Goal: Information Seeking & Learning: Learn about a topic

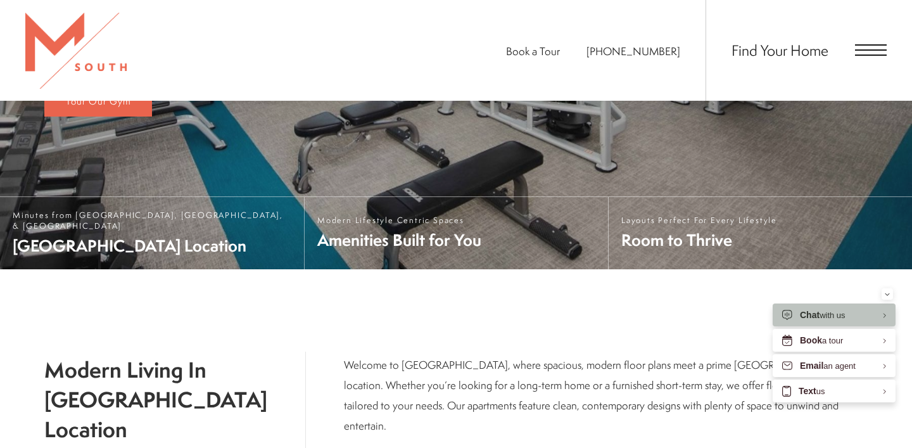
scroll to position [328, 0]
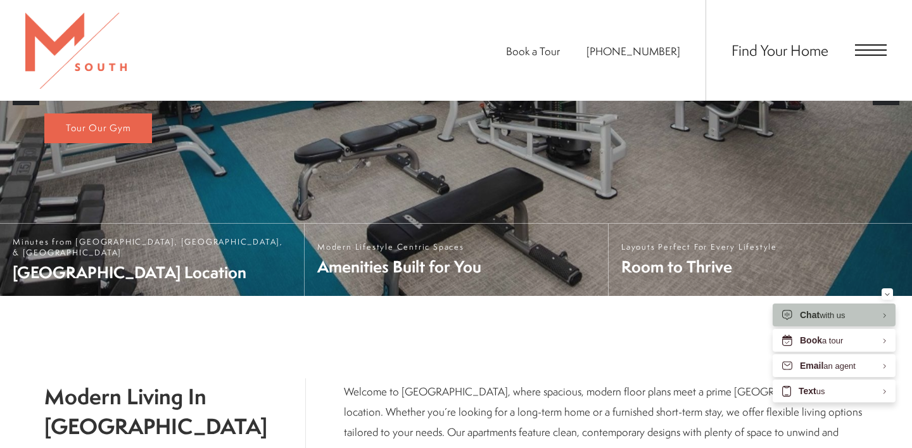
click at [791, 54] on span "Find Your Home" at bounding box center [779, 50] width 97 height 20
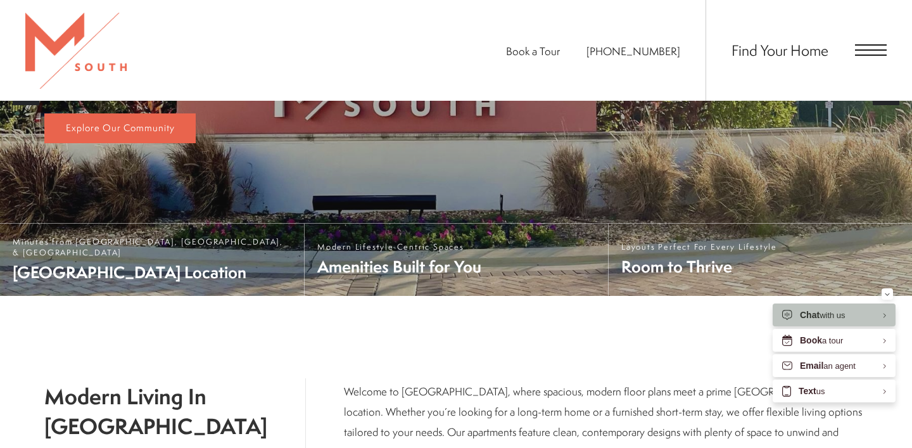
click at [879, 51] on span "Open Menu" at bounding box center [871, 49] width 32 height 11
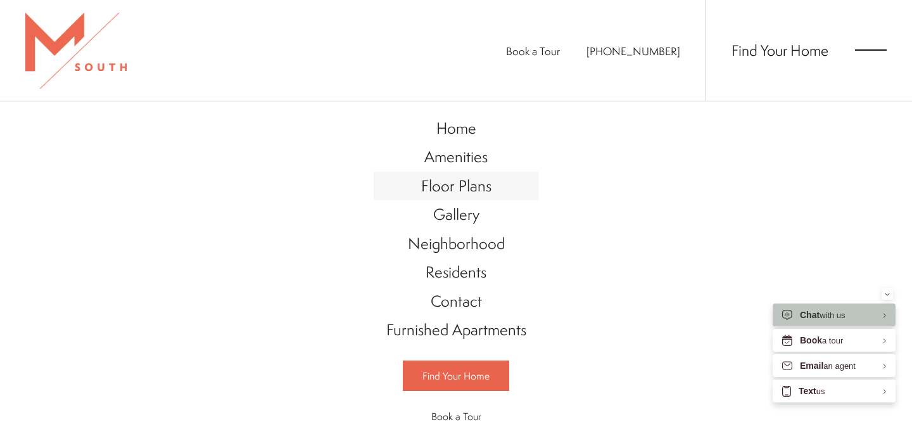
click at [434, 190] on span "Floor Plans" at bounding box center [456, 186] width 70 height 22
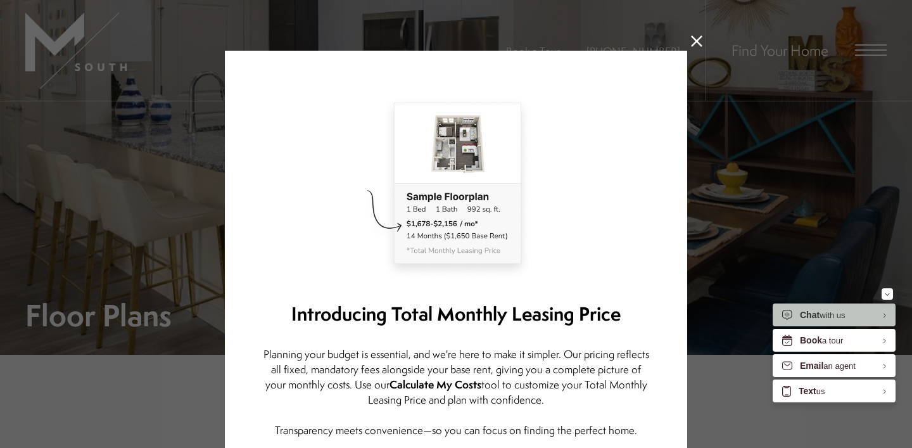
click at [699, 40] on icon at bounding box center [696, 40] width 11 height 11
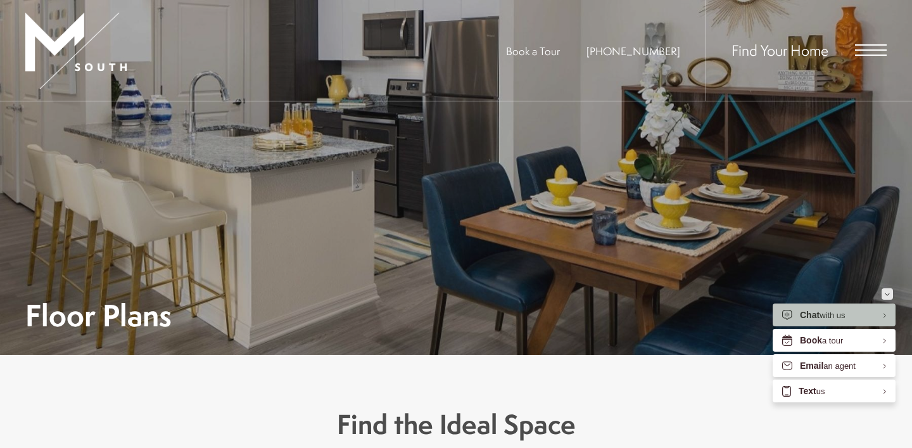
click at [885, 297] on div "Minimize" at bounding box center [886, 293] width 5 height 11
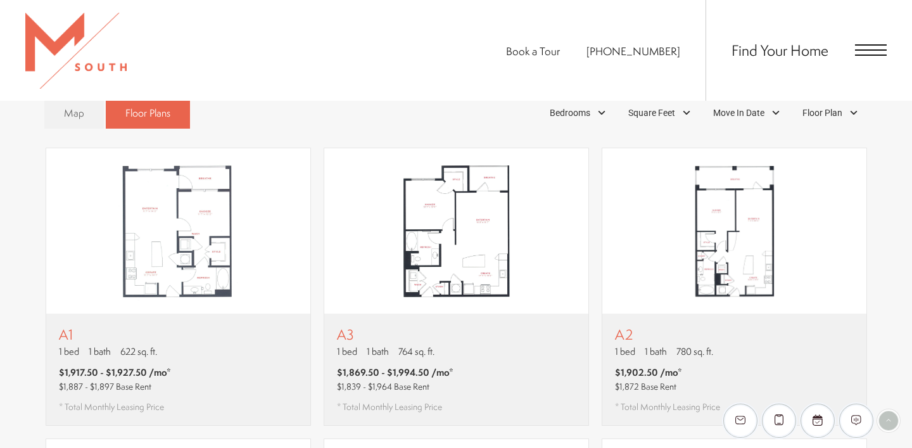
scroll to position [748, 0]
click at [887, 417] on div "EliseAI Widget" at bounding box center [888, 420] width 19 height 19
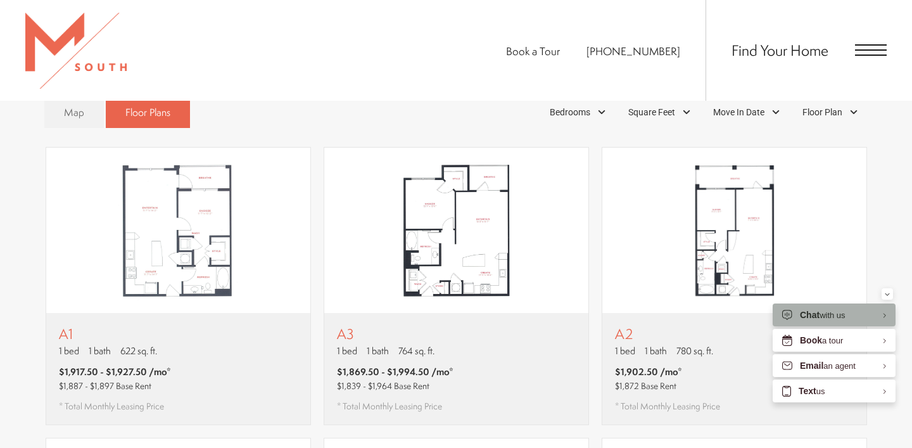
click at [828, 318] on div "Chat with us" at bounding box center [823, 315] width 46 height 12
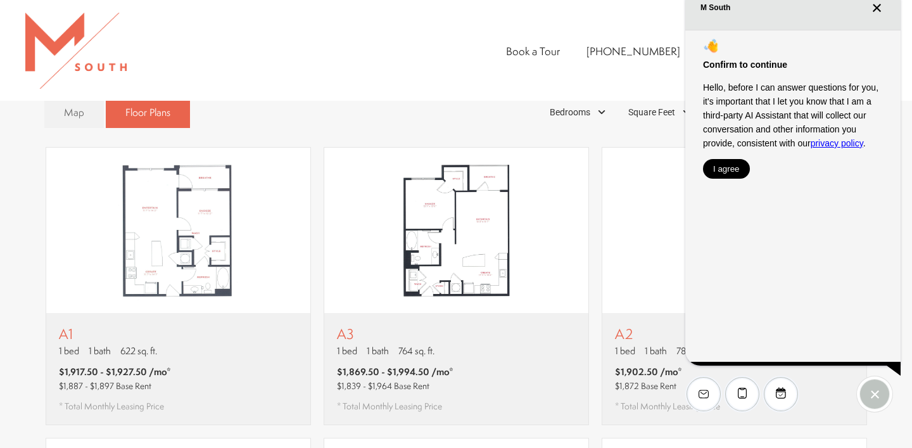
click at [727, 163] on button "I agree" at bounding box center [726, 169] width 47 height 20
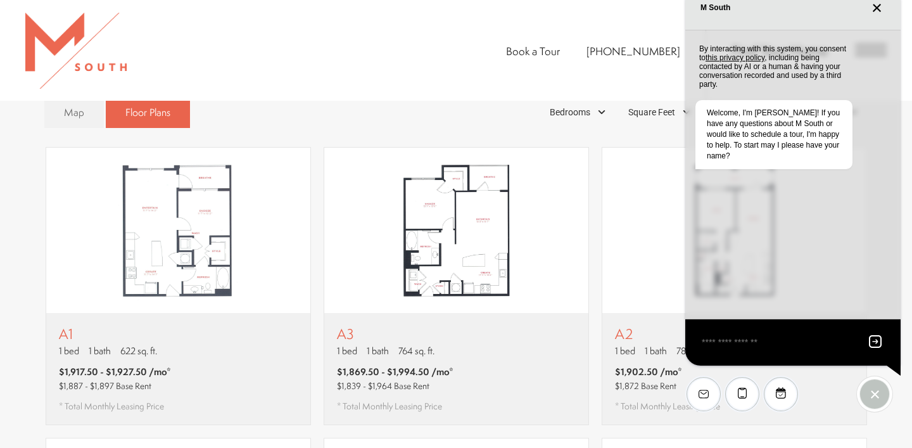
click at [734, 338] on textarea "EliseAI Widget" at bounding box center [777, 342] width 154 height 16
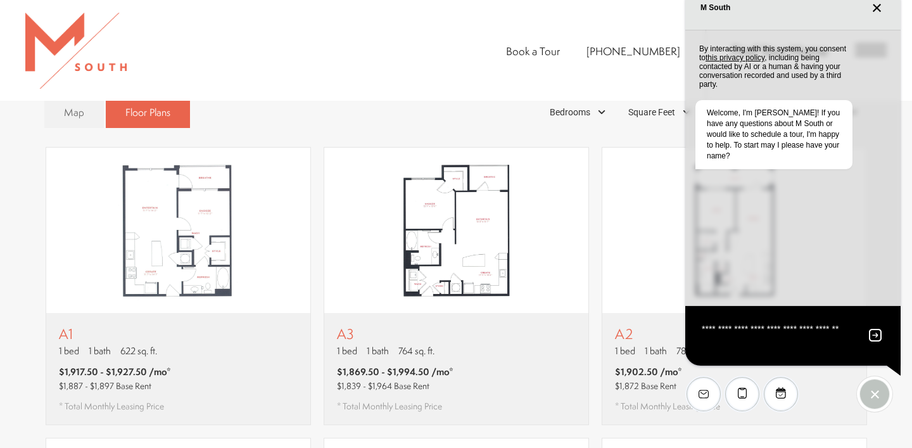
type textarea "**********"
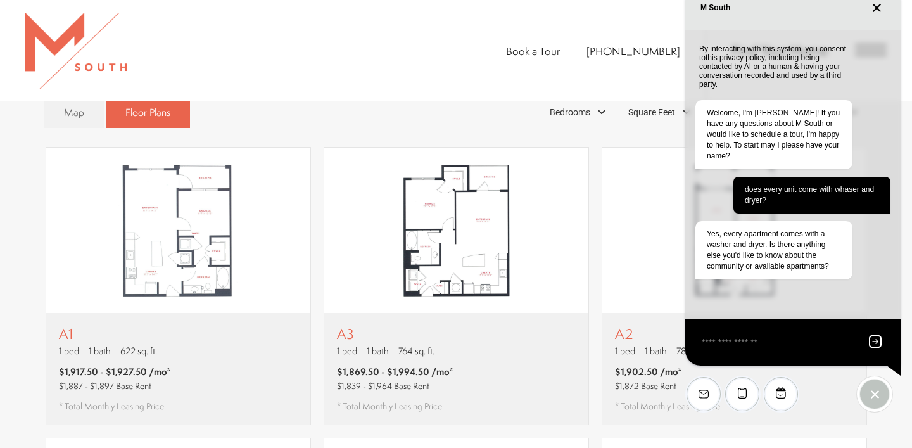
click at [876, 9] on icon "Close chat" at bounding box center [876, 7] width 9 height 9
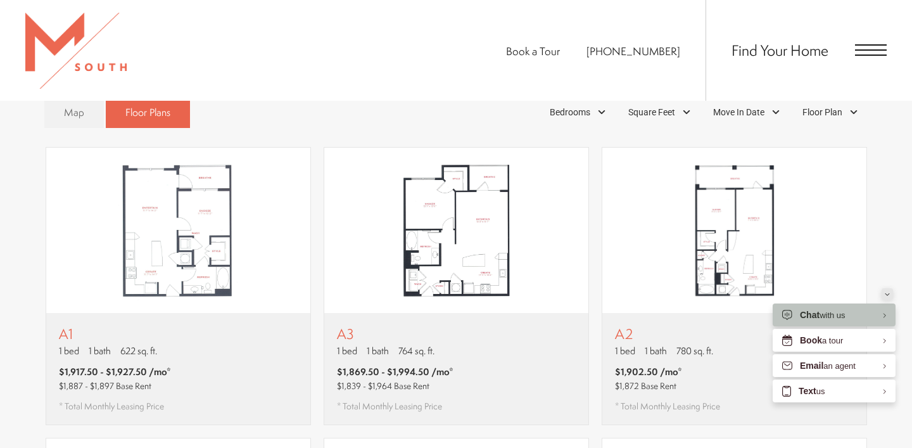
click at [887, 296] on div "Minimize" at bounding box center [886, 293] width 5 height 11
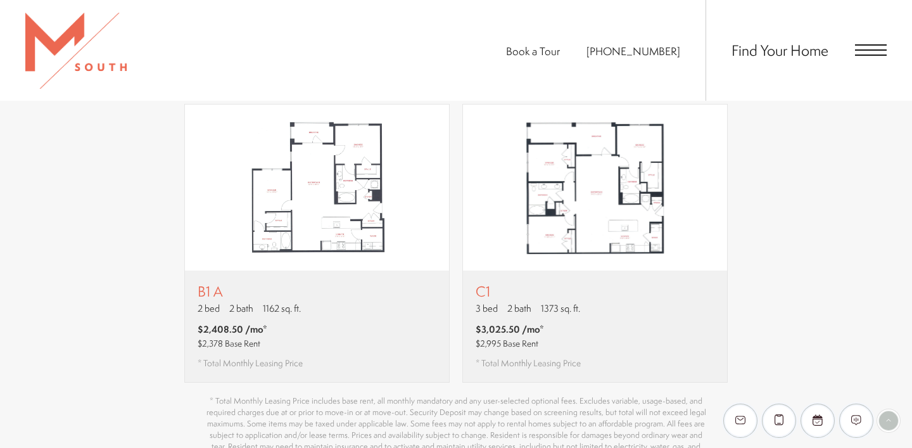
scroll to position [1374, 0]
click at [888, 422] on div "EliseAI Widget" at bounding box center [888, 420] width 19 height 19
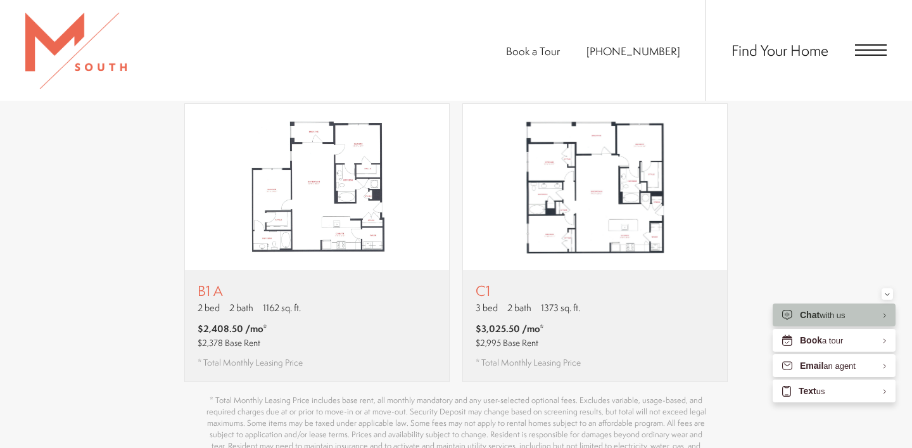
click at [823, 307] on div "Chat with us" at bounding box center [833, 314] width 123 height 23
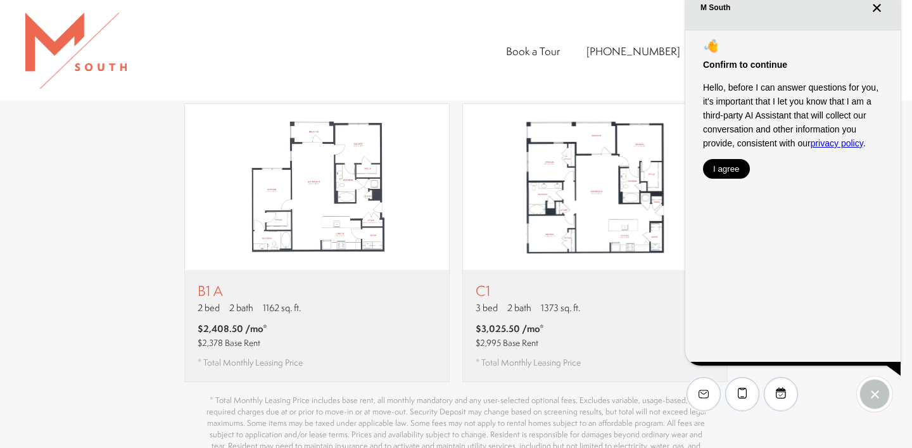
click at [722, 170] on button "I agree" at bounding box center [726, 169] width 47 height 20
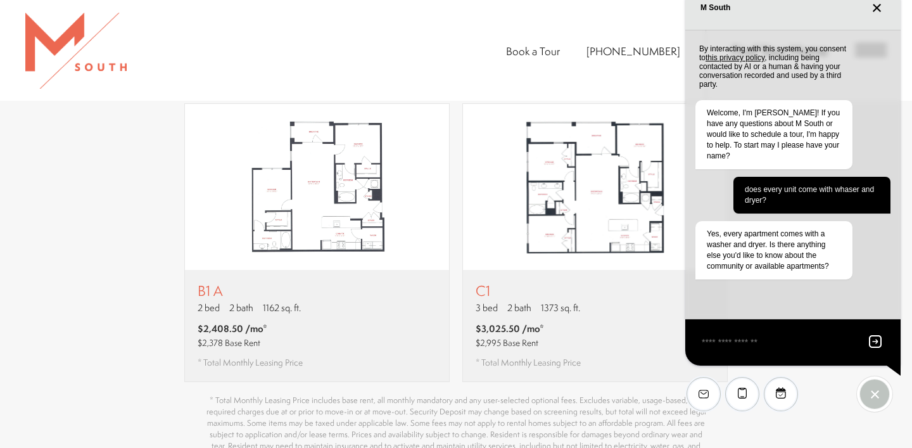
click at [720, 341] on textarea "EliseAI Widget" at bounding box center [777, 342] width 154 height 16
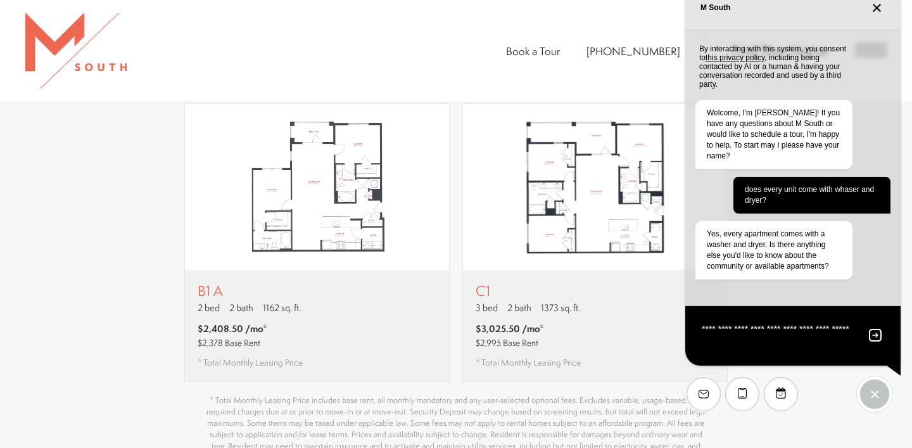
type textarea "**********"
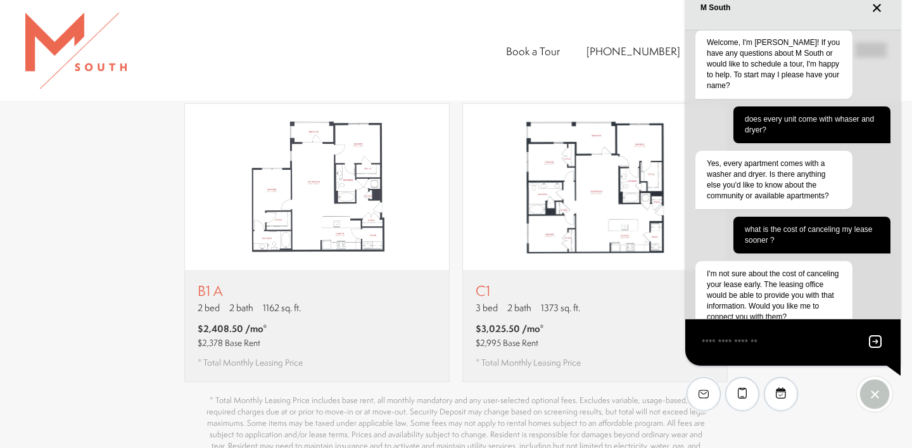
scroll to position [81, 0]
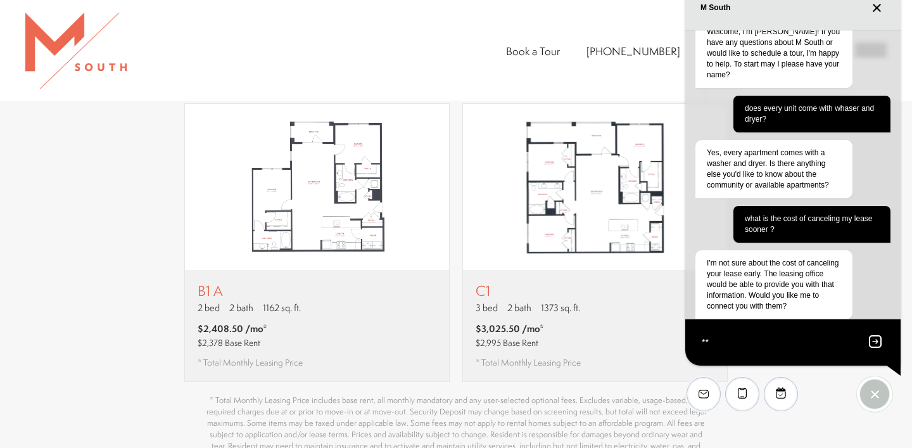
type textarea "***"
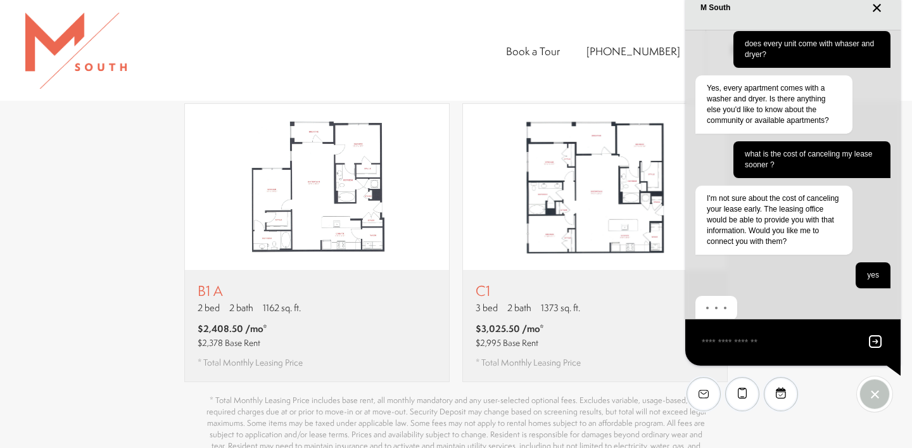
scroll to position [146, 0]
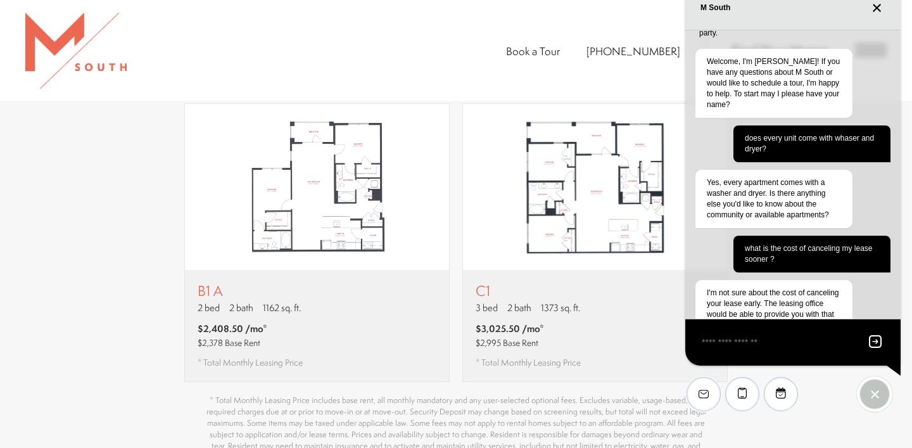
scroll to position [9, 0]
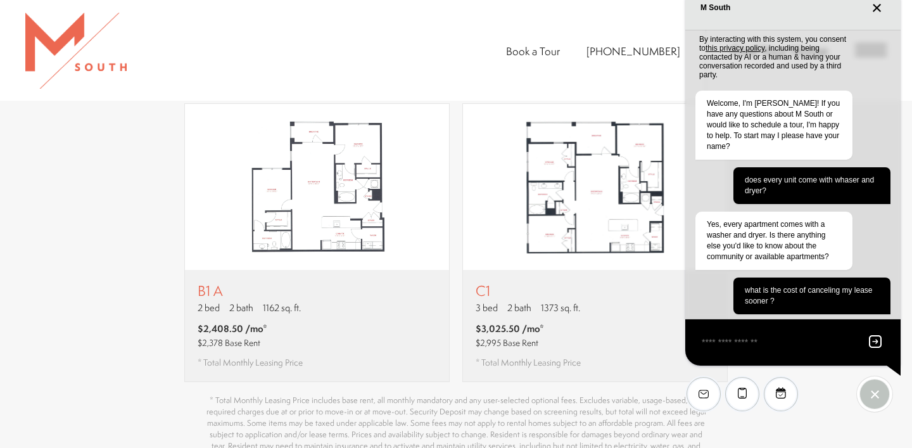
drag, startPoint x: 862, startPoint y: 12, endPoint x: 865, endPoint y: 86, distance: 74.1
click at [865, 86] on div "M South Confirm to continue Hello, before I can answer questions for you, it's …" at bounding box center [792, 175] width 215 height 380
click at [847, 420] on div "EliseAI Widget" at bounding box center [789, 393] width 208 height 57
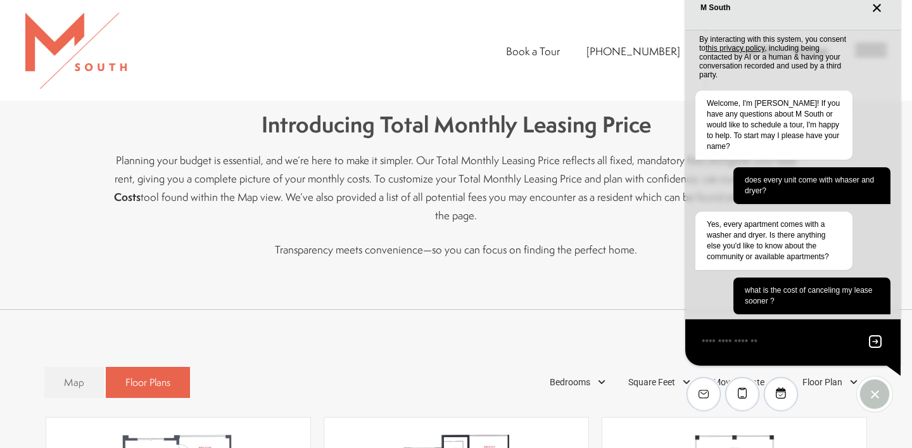
scroll to position [481, 0]
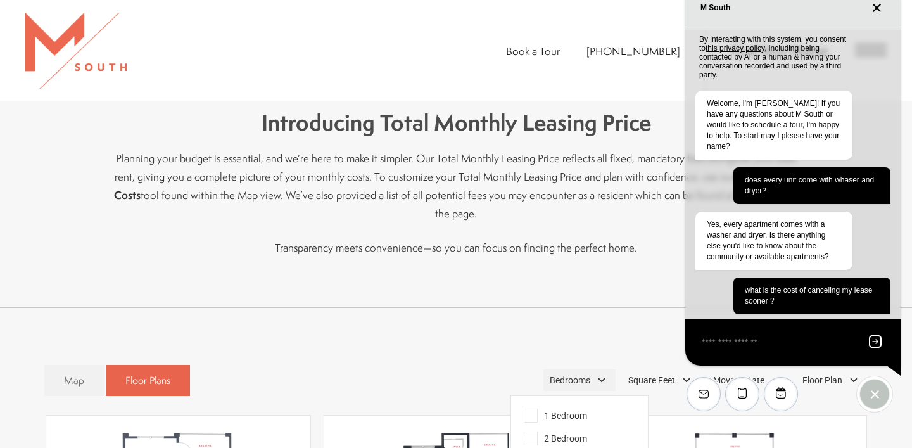
click at [584, 374] on span "Bedrooms" at bounding box center [570, 380] width 41 height 13
click at [563, 431] on span "2 Bedroom" at bounding box center [555, 438] width 63 height 14
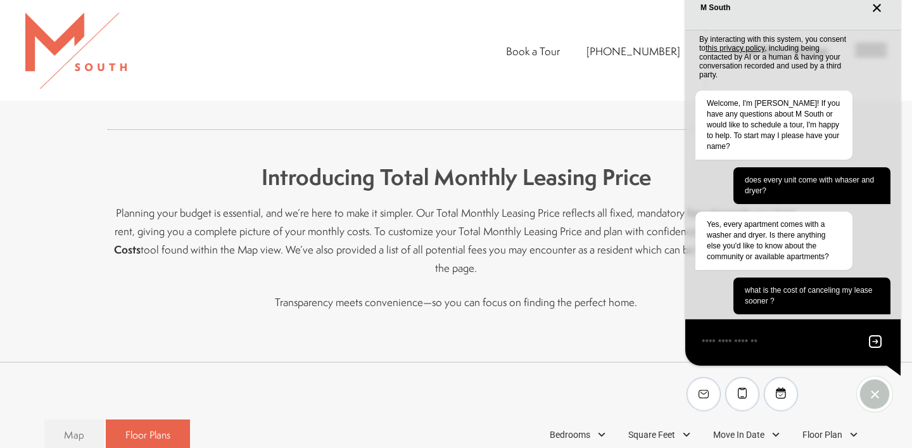
scroll to position [421, 0]
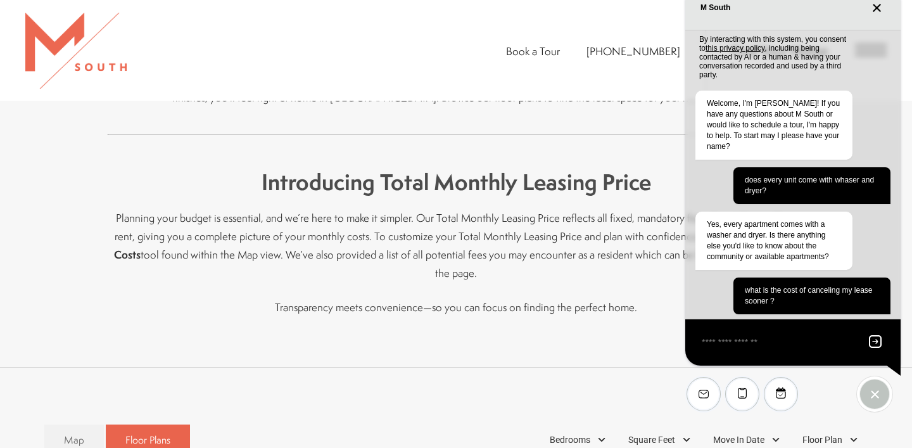
click at [766, 418] on div "EliseAI Widget" at bounding box center [742, 393] width 114 height 57
click at [774, 418] on div "EliseAI Widget" at bounding box center [742, 393] width 114 height 57
click at [777, 429] on div "Move In Date" at bounding box center [748, 440] width 83 height 22
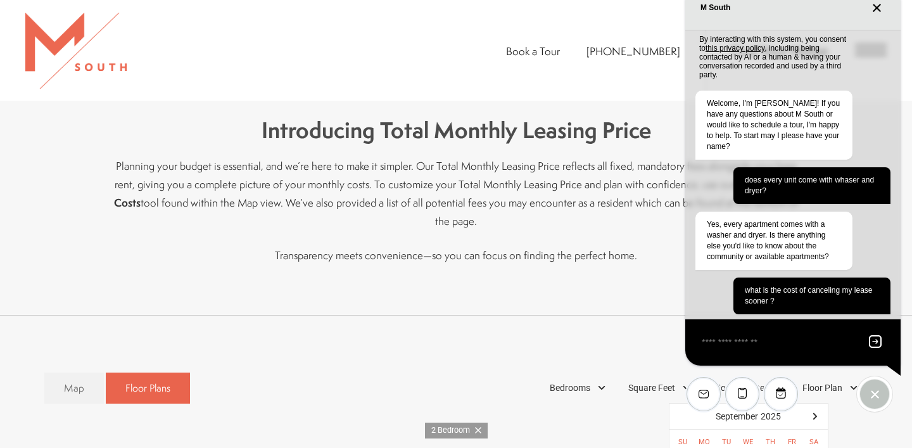
scroll to position [146, 0]
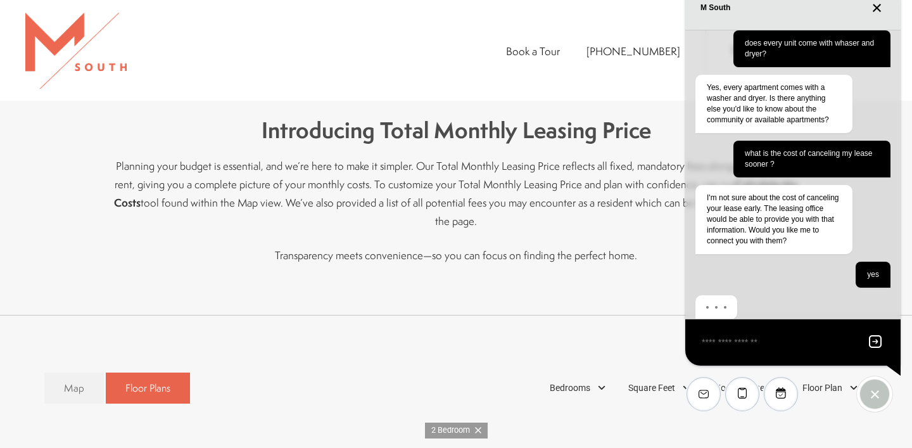
click at [881, 8] on button "Close chat" at bounding box center [876, 8] width 17 height 11
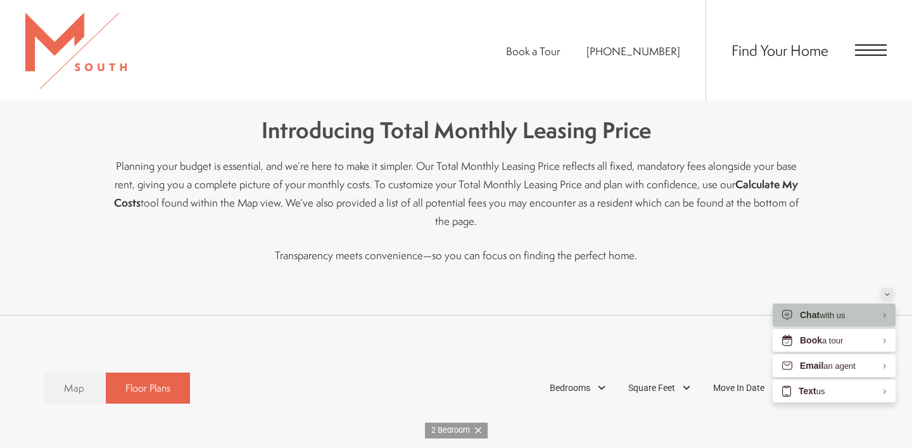
click at [887, 291] on div "Minimize" at bounding box center [886, 293] width 5 height 11
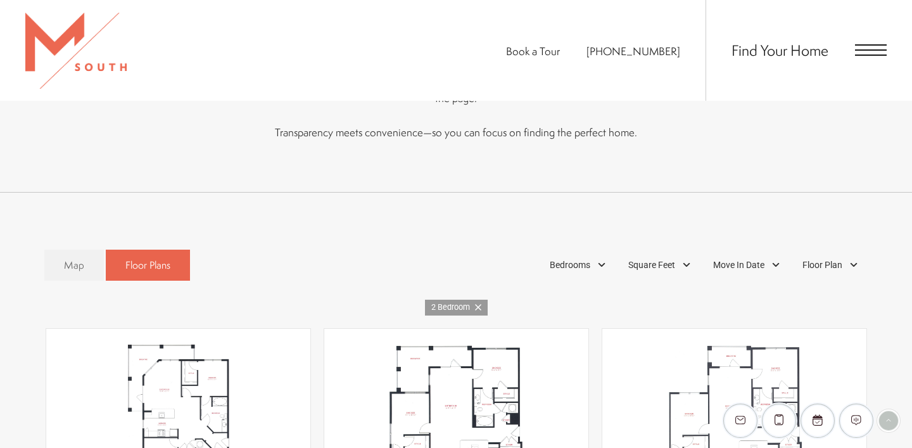
scroll to position [601, 0]
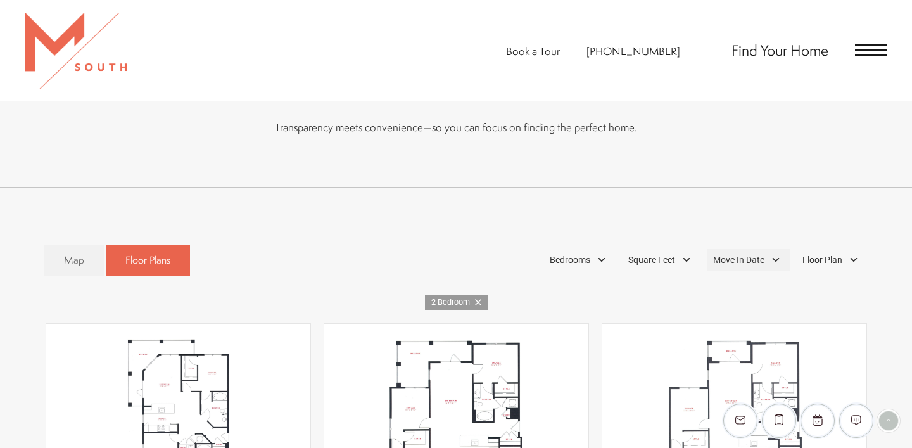
click at [771, 249] on div "Move In Date" at bounding box center [748, 260] width 83 height 22
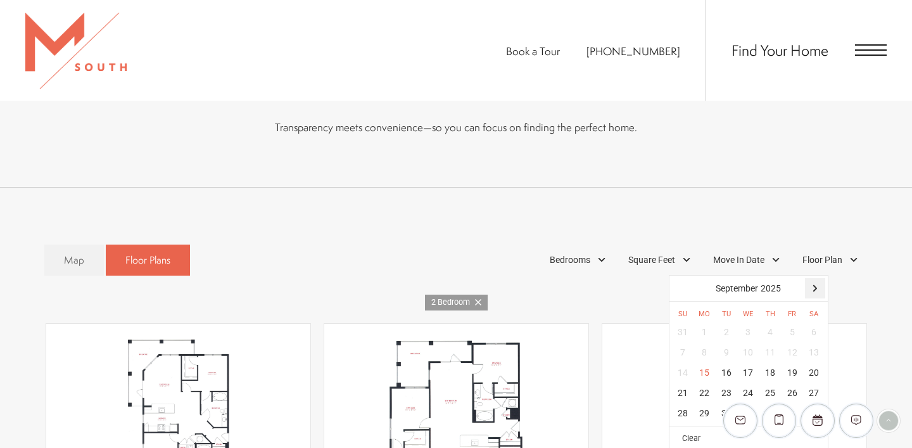
click at [814, 278] on div at bounding box center [815, 288] width 20 height 20
click at [812, 342] on div "11" at bounding box center [814, 352] width 22 height 20
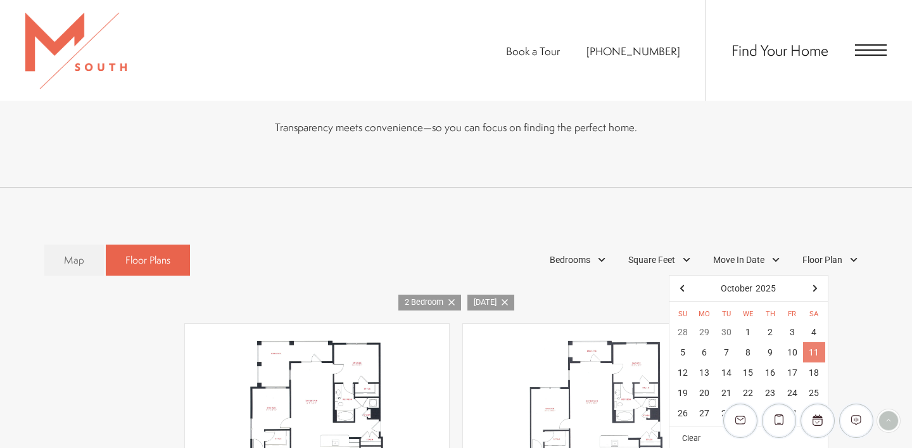
click at [816, 342] on div "11" at bounding box center [814, 352] width 22 height 20
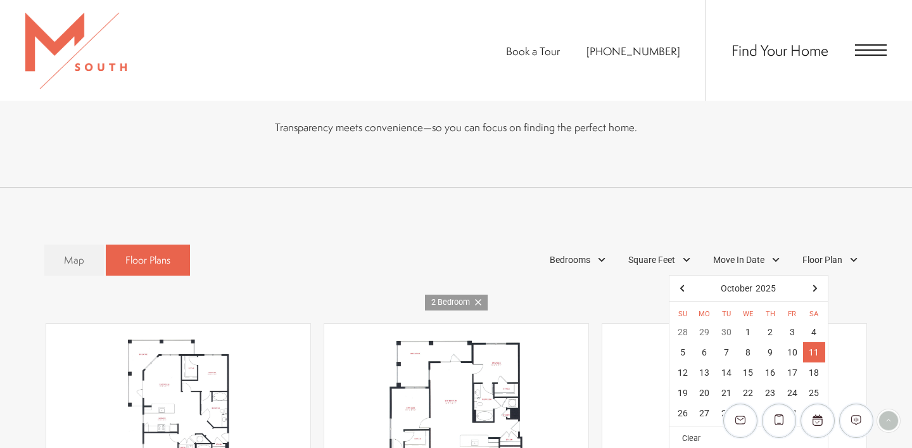
click at [810, 342] on div "11" at bounding box center [814, 352] width 22 height 20
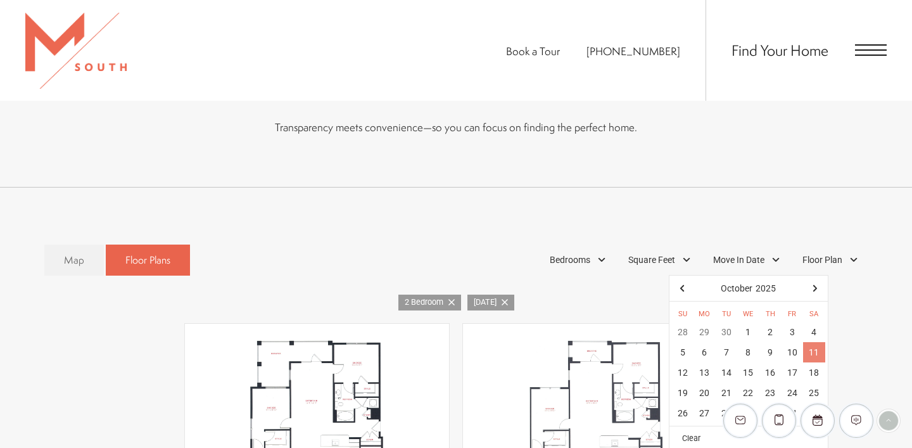
click at [813, 342] on div "11" at bounding box center [814, 352] width 22 height 20
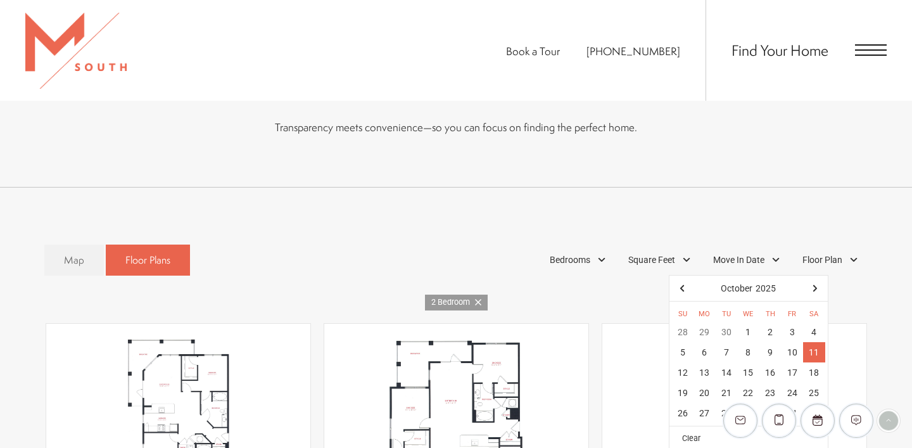
click at [813, 342] on div "11" at bounding box center [814, 352] width 22 height 20
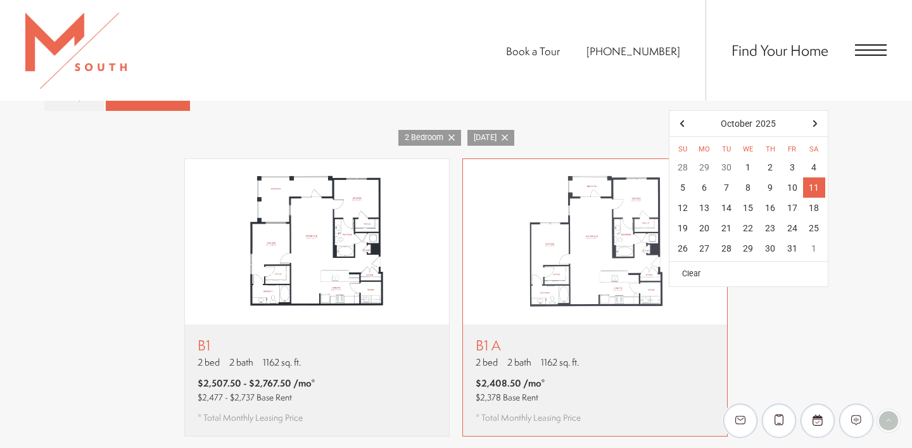
scroll to position [757, 0]
